Goal: Task Accomplishment & Management: Manage account settings

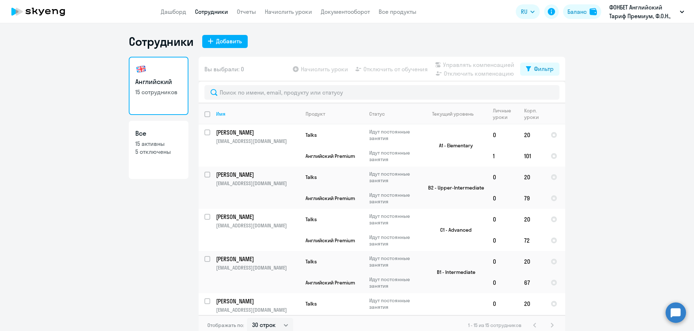
select select "30"
click at [207, 14] on link "Сотрудники" at bounding box center [211, 11] width 33 height 7
select select "30"
click at [248, 13] on link "Отчеты" at bounding box center [246, 11] width 19 height 7
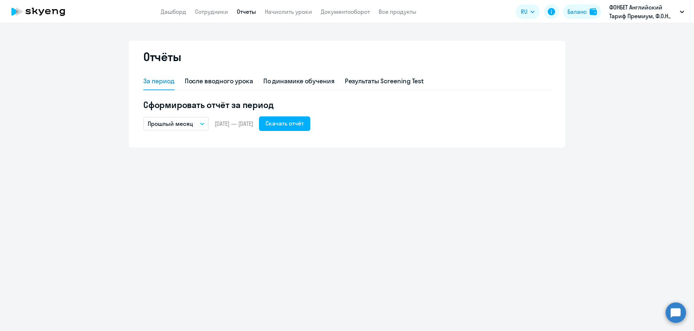
click at [204, 122] on button "Прошлый месяц" at bounding box center [175, 124] width 65 height 14
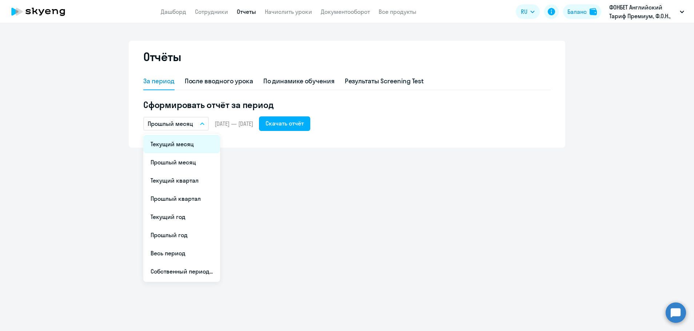
click at [189, 146] on li "Текущий месяц" at bounding box center [181, 144] width 77 height 18
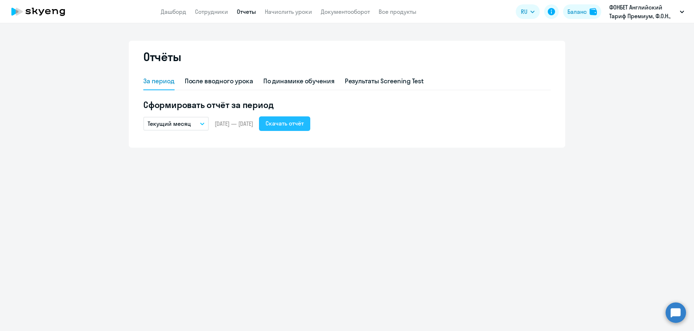
click at [310, 128] on button "Скачать отчёт" at bounding box center [284, 123] width 51 height 15
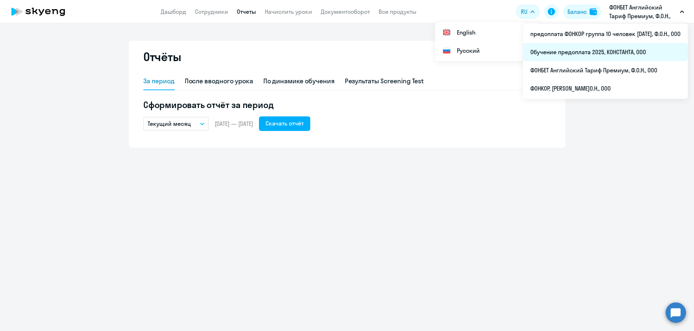
click at [562, 52] on li "Обучение предоплата 2025, КОНСТАНТА, ООО" at bounding box center [605, 52] width 165 height 18
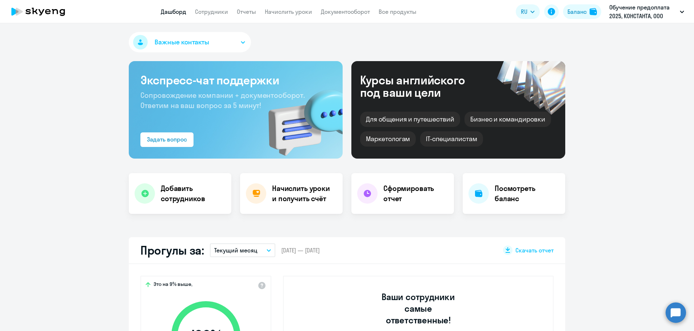
click at [204, 15] on app-menu-item-link "Сотрудники" at bounding box center [211, 11] width 33 height 9
select select "30"
click at [209, 13] on link "Сотрудники" at bounding box center [211, 11] width 33 height 7
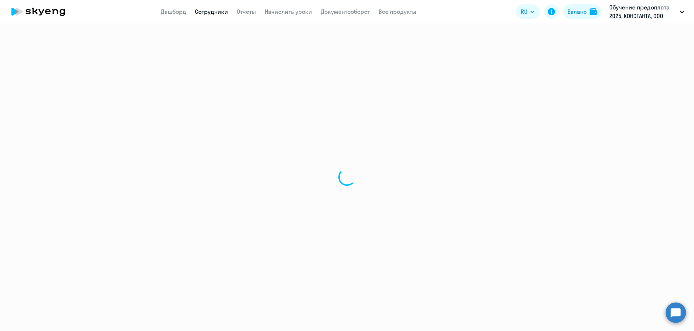
select select "30"
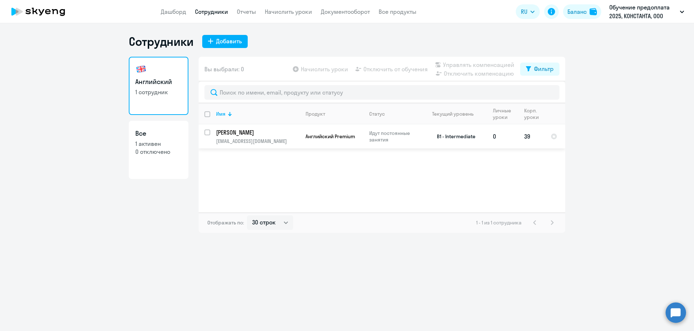
click at [247, 131] on p "Якушев Андрей Александрович" at bounding box center [257, 132] width 82 height 8
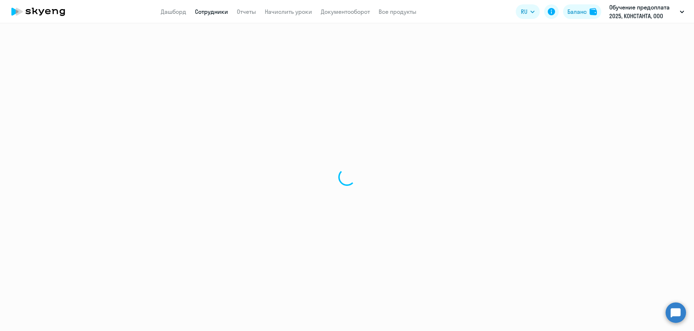
select select "english"
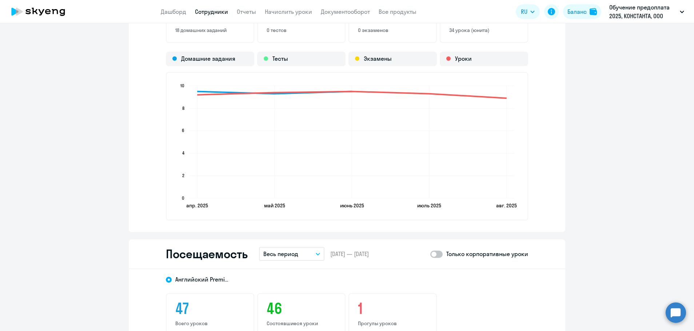
scroll to position [872, 0]
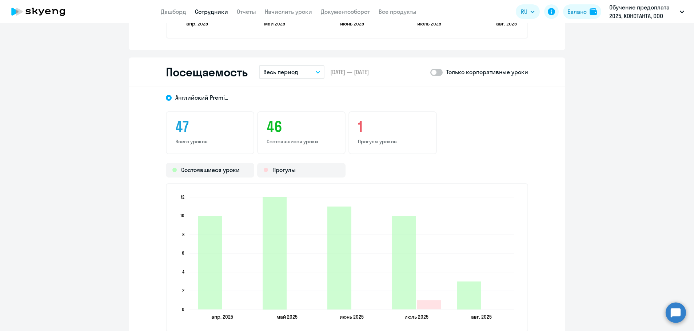
click at [310, 71] on button "Весь период" at bounding box center [291, 72] width 65 height 14
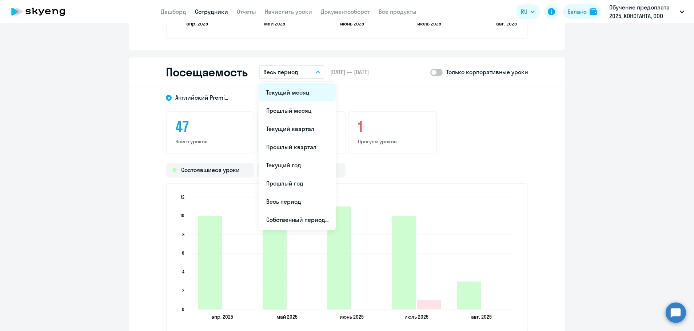
click at [290, 93] on li "Текущий месяц" at bounding box center [297, 92] width 77 height 18
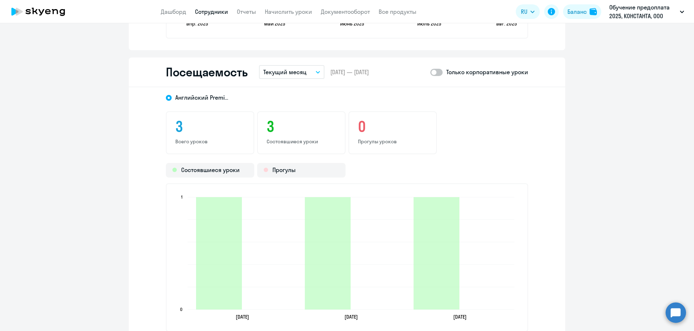
click at [438, 73] on span at bounding box center [436, 72] width 12 height 7
click at [430, 72] on input "checkbox" at bounding box center [430, 72] width 0 height 0
checkbox input "true"
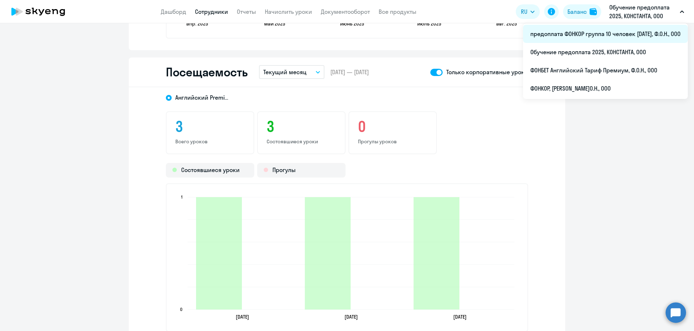
click at [588, 32] on li "предоплата ФОНКОР группа 10 человек май 2025, Ф.О.Н., ООО" at bounding box center [605, 34] width 165 height 18
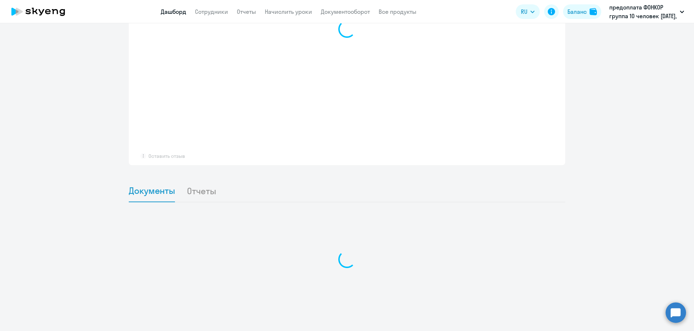
scroll to position [436, 0]
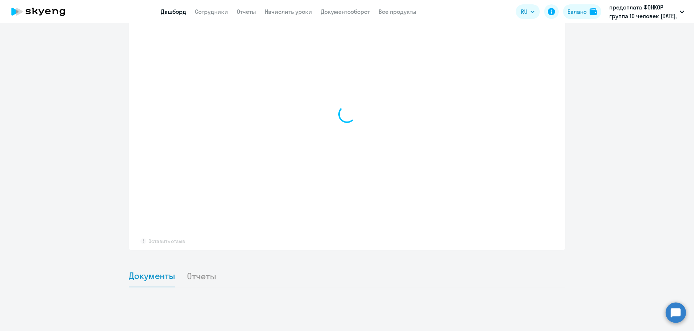
select select "30"
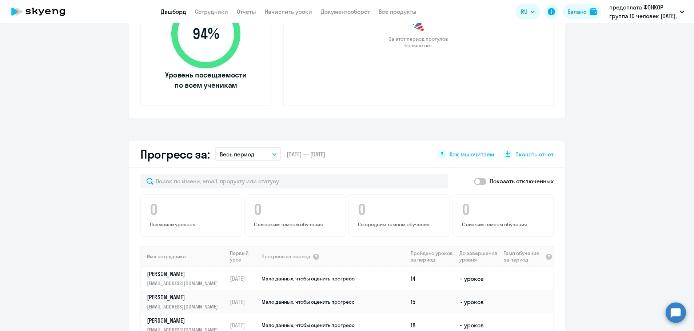
scroll to position [291, 0]
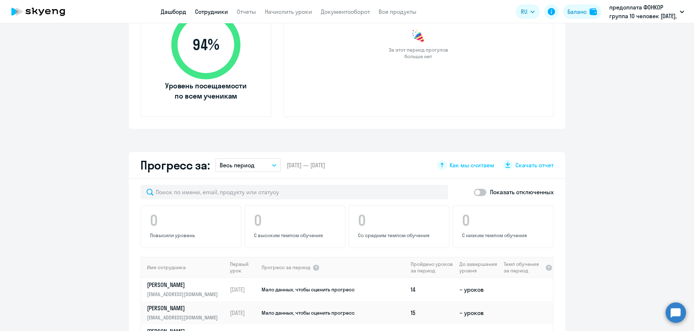
click at [221, 11] on link "Сотрудники" at bounding box center [211, 11] width 33 height 7
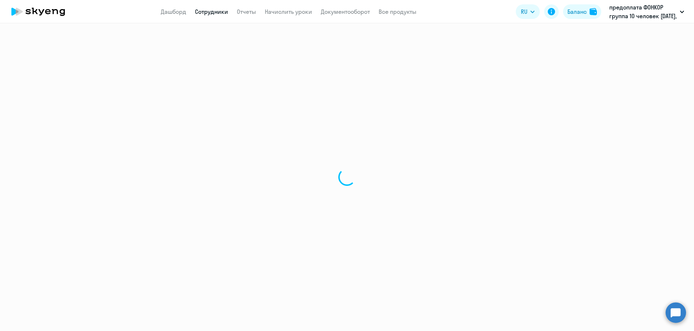
select select "30"
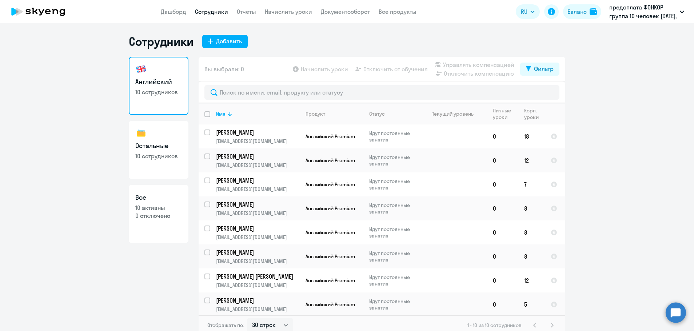
click at [250, 7] on app-header "Дашборд Сотрудники Отчеты Начислить уроки Документооборот Все продукты Дашборд …" at bounding box center [347, 11] width 694 height 23
click at [250, 11] on link "Отчеты" at bounding box center [246, 11] width 19 height 7
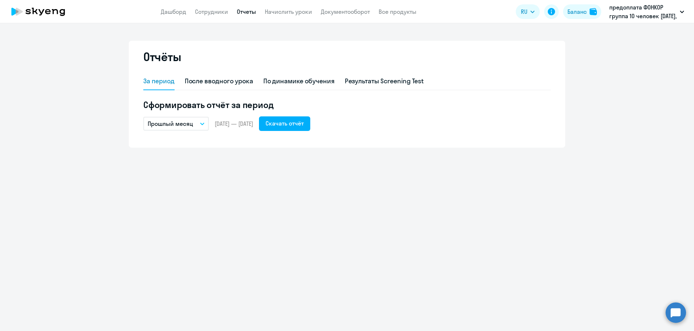
click at [207, 124] on button "Прошлый месяц" at bounding box center [175, 124] width 65 height 14
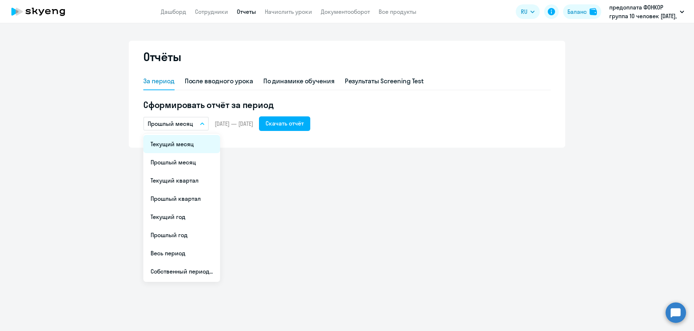
click at [196, 146] on li "Текущий месяц" at bounding box center [181, 144] width 77 height 18
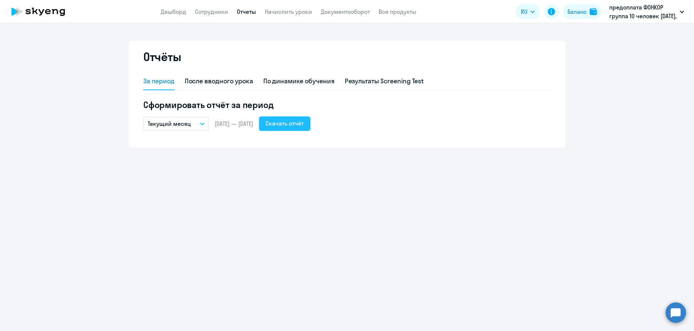
click at [287, 126] on div "Скачать отчёт" at bounding box center [284, 123] width 38 height 9
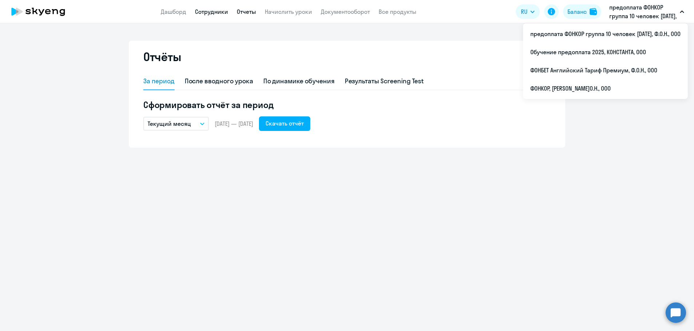
click at [205, 14] on link "Сотрудники" at bounding box center [211, 11] width 33 height 7
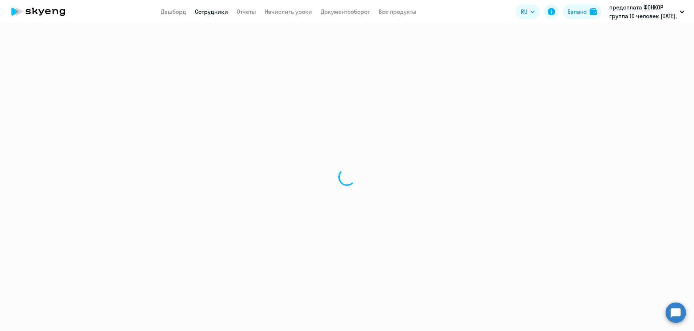
select select "30"
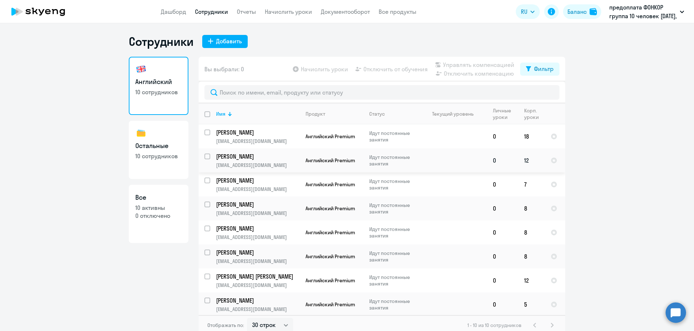
click at [228, 153] on p "Яненко Екатерина Сергеевна" at bounding box center [257, 156] width 82 height 8
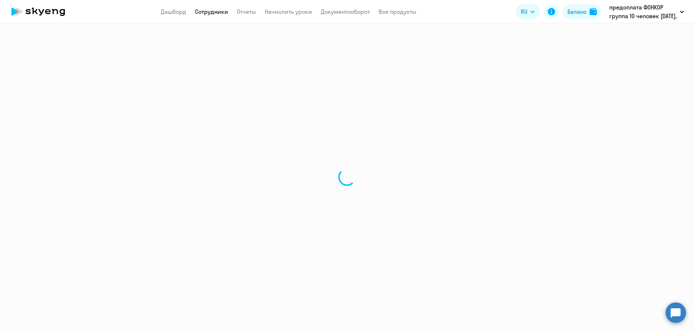
select select "english"
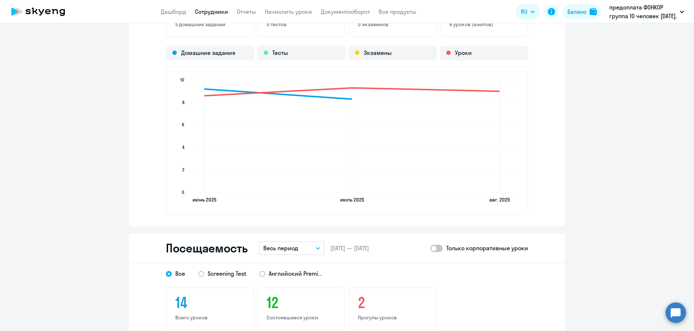
scroll to position [763, 0]
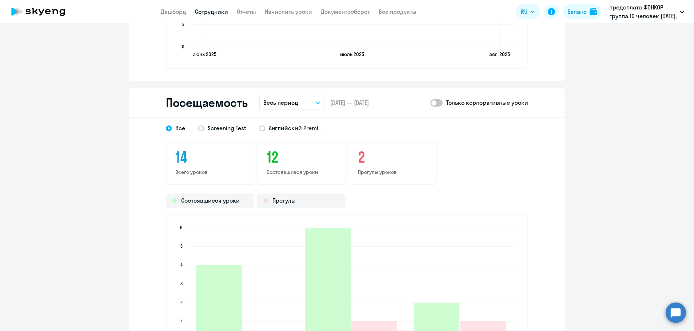
click at [316, 100] on button "Весь период" at bounding box center [291, 103] width 65 height 14
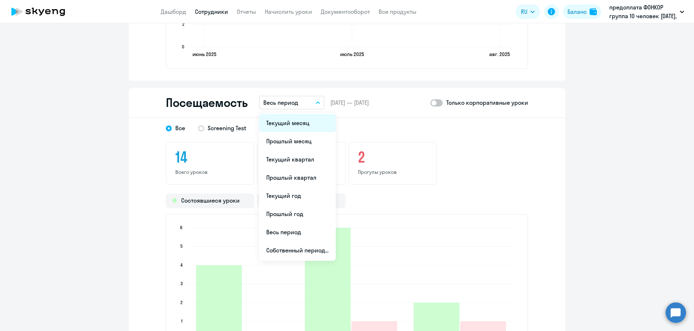
click at [291, 129] on li "Текущий месяц" at bounding box center [297, 123] width 77 height 18
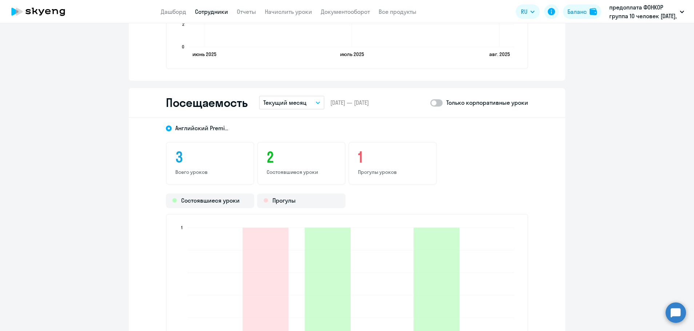
click at [435, 101] on span at bounding box center [436, 102] width 12 height 7
click at [430, 103] on input "checkbox" at bounding box center [430, 103] width 0 height 0
checkbox input "true"
